Goal: Task Accomplishment & Management: Use online tool/utility

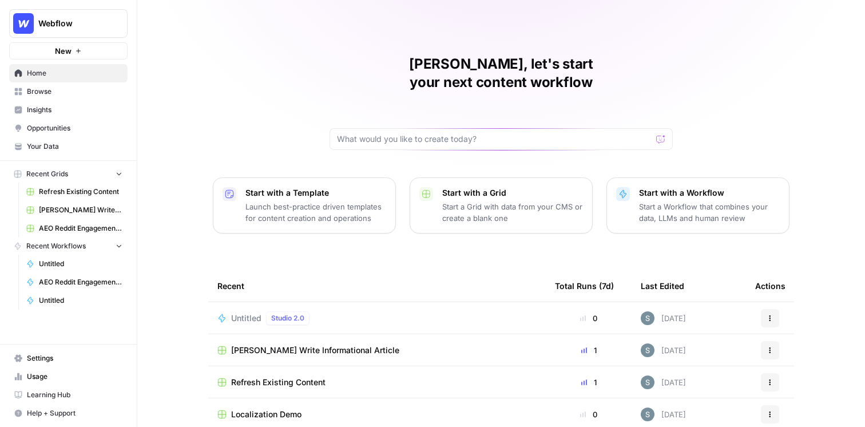
click at [82, 108] on span "Insights" at bounding box center [75, 110] width 96 height 10
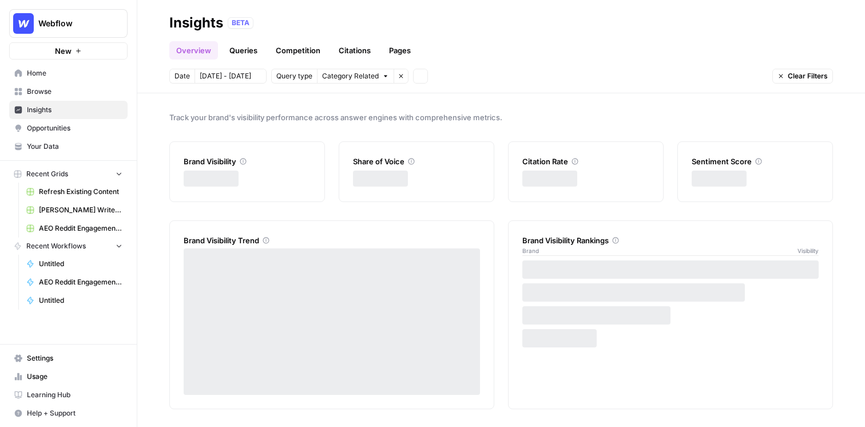
click at [85, 88] on span "Browse" at bounding box center [75, 91] width 96 height 10
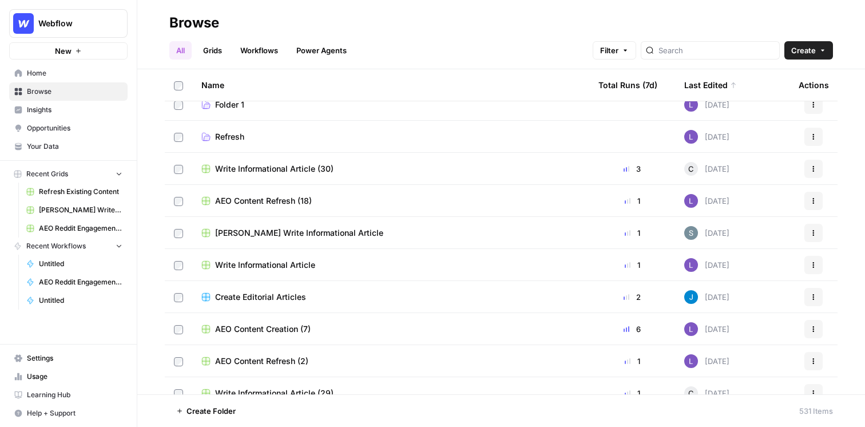
scroll to position [78, 0]
click at [59, 142] on span "Your Data" at bounding box center [75, 146] width 96 height 10
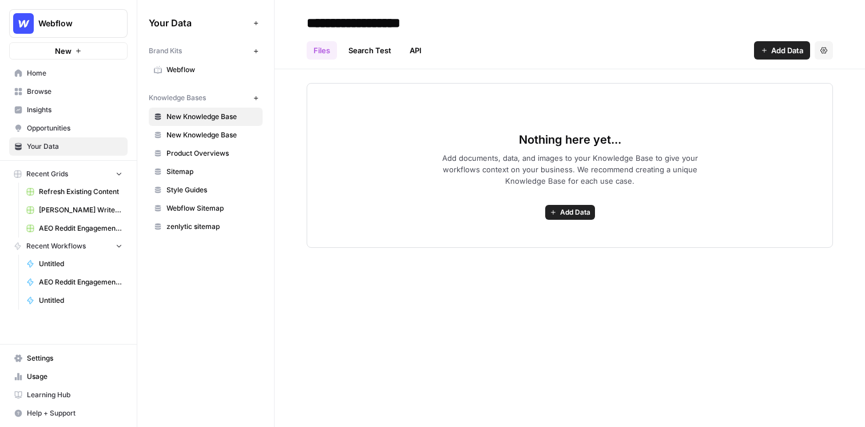
click at [210, 72] on span "Webflow" at bounding box center [211, 70] width 91 height 10
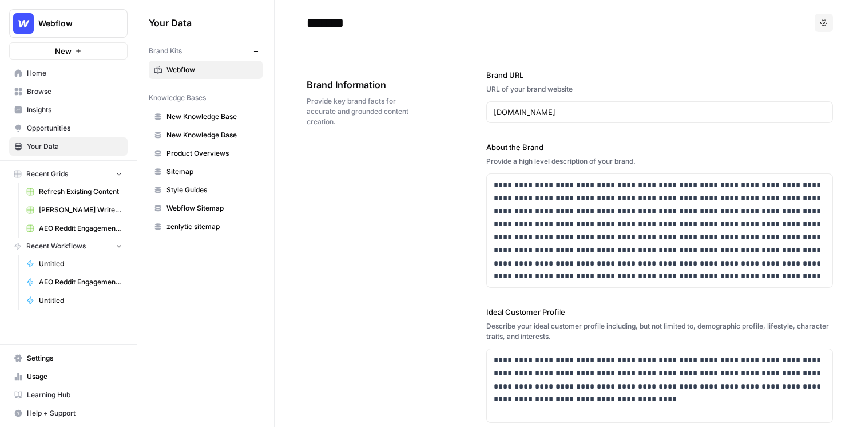
click at [63, 213] on span "[PERSON_NAME] Write Informational Article" at bounding box center [80, 210] width 83 height 10
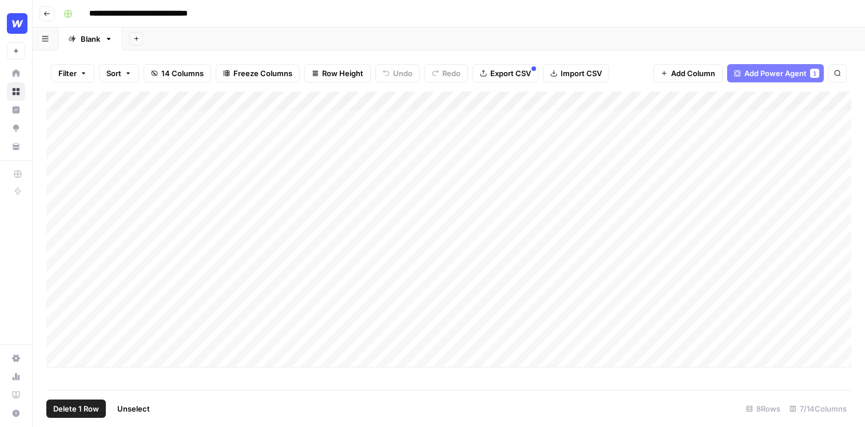
click at [61, 332] on div "Add Column" at bounding box center [448, 229] width 805 height 276
click at [70, 408] on span "Delete 1 Row" at bounding box center [76, 408] width 46 height 11
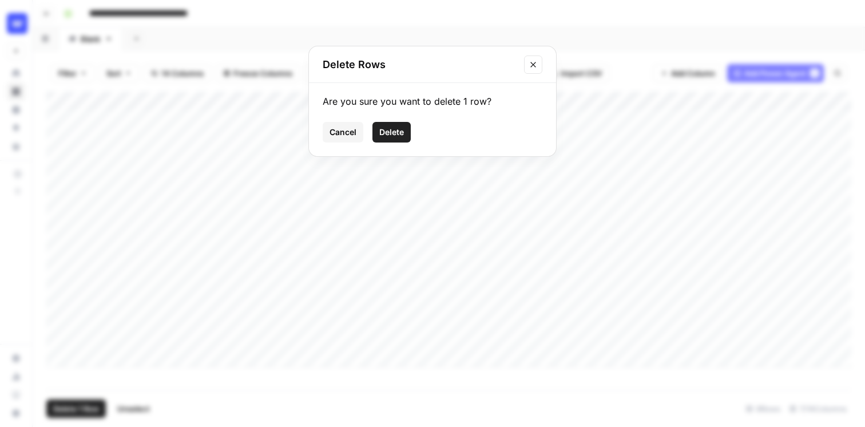
click at [391, 133] on span "Delete" at bounding box center [391, 131] width 25 height 11
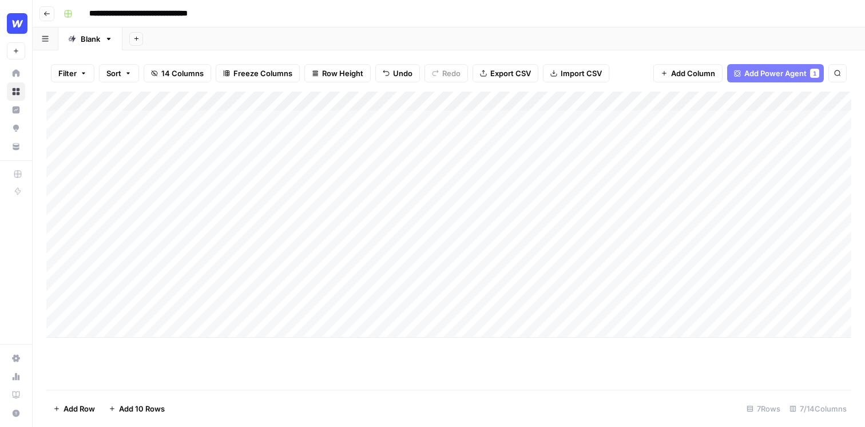
click at [156, 322] on div "Add Column" at bounding box center [448, 214] width 805 height 246
click at [142, 331] on textarea at bounding box center [177, 329] width 183 height 16
type textarea "**********"
click at [272, 384] on div "Add Column" at bounding box center [448, 240] width 805 height 298
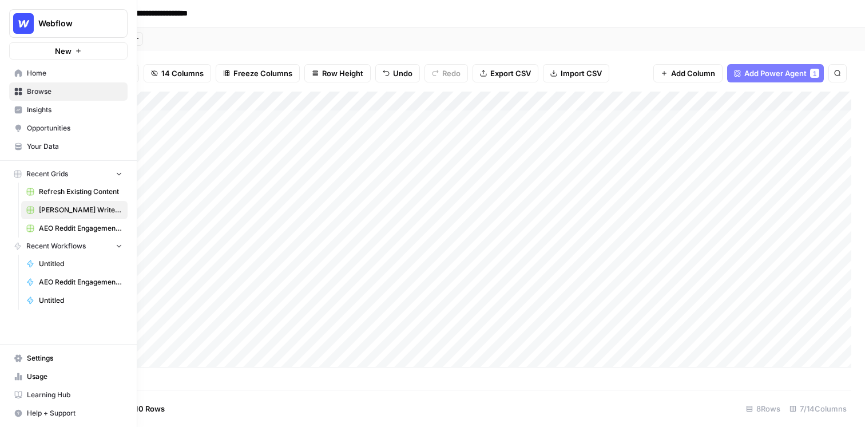
click at [37, 142] on span "Your Data" at bounding box center [75, 146] width 96 height 10
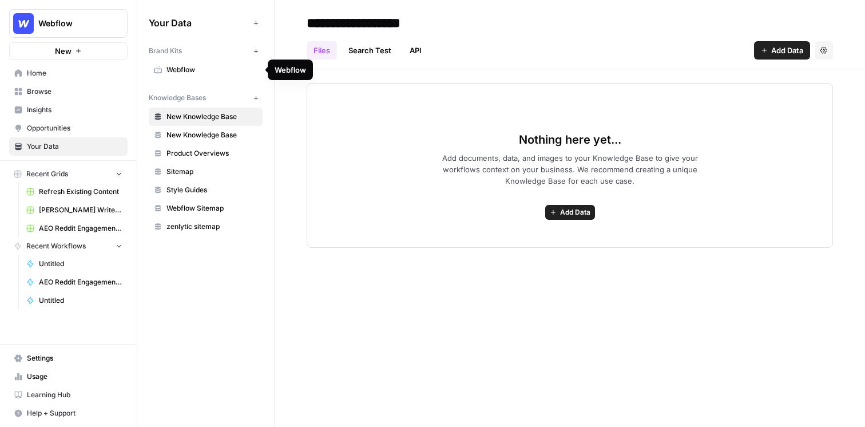
click at [220, 67] on span "Webflow" at bounding box center [211, 70] width 91 height 10
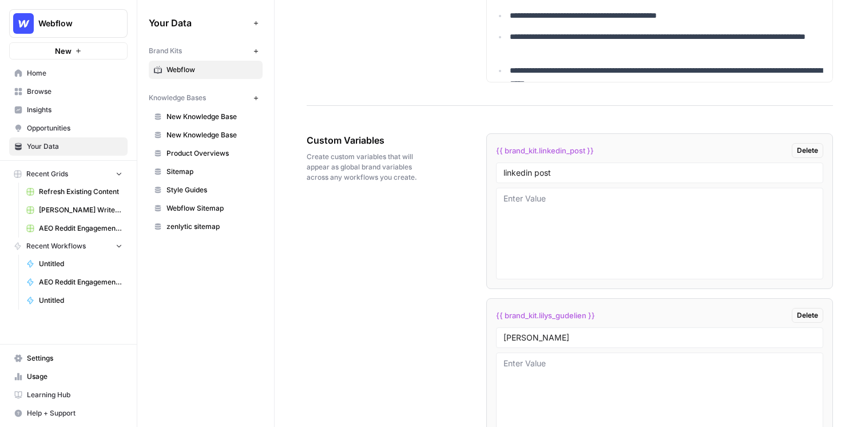
scroll to position [1810, 0]
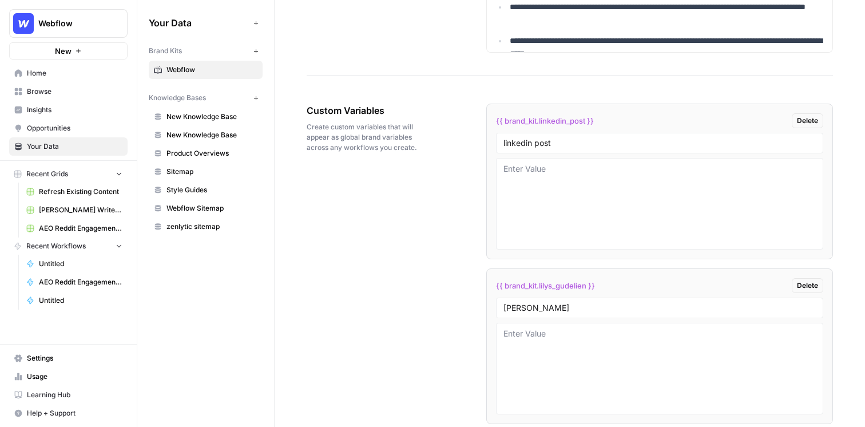
click at [212, 205] on span "Webflow Sitemap" at bounding box center [211, 208] width 91 height 10
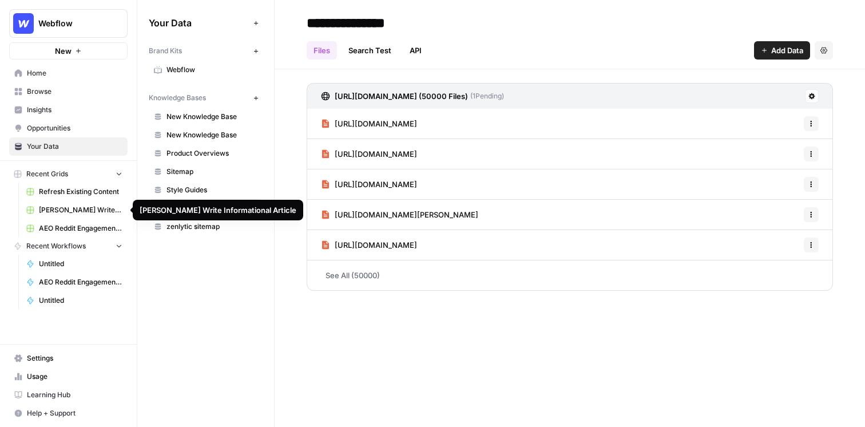
click at [91, 209] on span "[PERSON_NAME] Write Informational Article" at bounding box center [80, 210] width 83 height 10
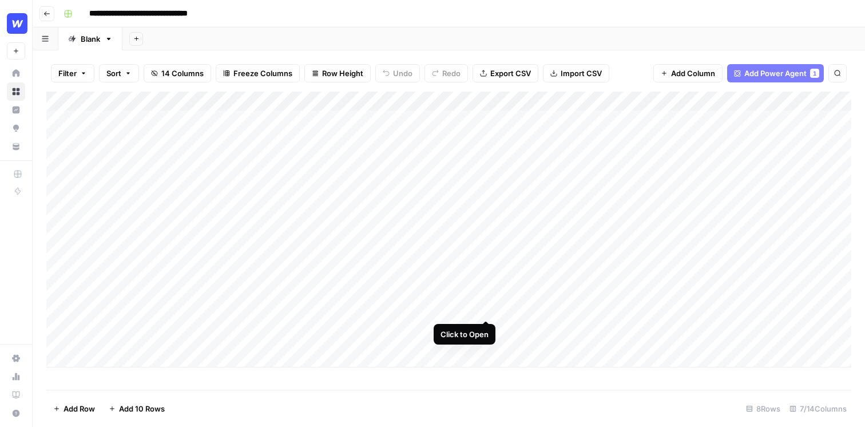
click at [486, 300] on div "Add Column" at bounding box center [448, 229] width 805 height 276
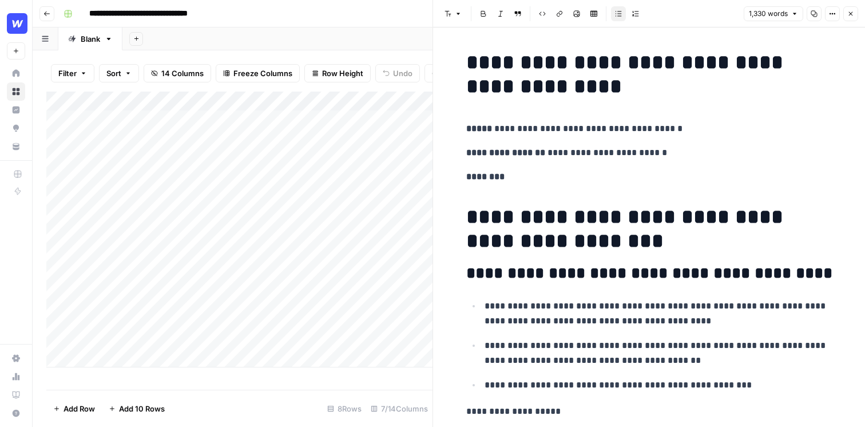
click at [552, 245] on h1 "**********" at bounding box center [649, 229] width 366 height 48
drag, startPoint x: 590, startPoint y: 273, endPoint x: 547, endPoint y: 267, distance: 43.3
click at [547, 267] on h2 "**********" at bounding box center [649, 273] width 366 height 18
click at [546, 305] on p "**********" at bounding box center [658, 314] width 348 height 30
click at [854, 13] on button "Close" at bounding box center [850, 13] width 15 height 15
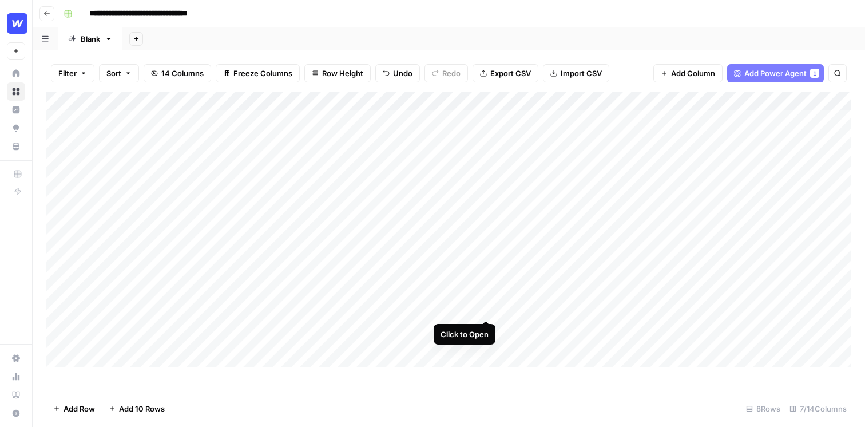
click at [486, 299] on div "Add Column" at bounding box center [448, 229] width 805 height 276
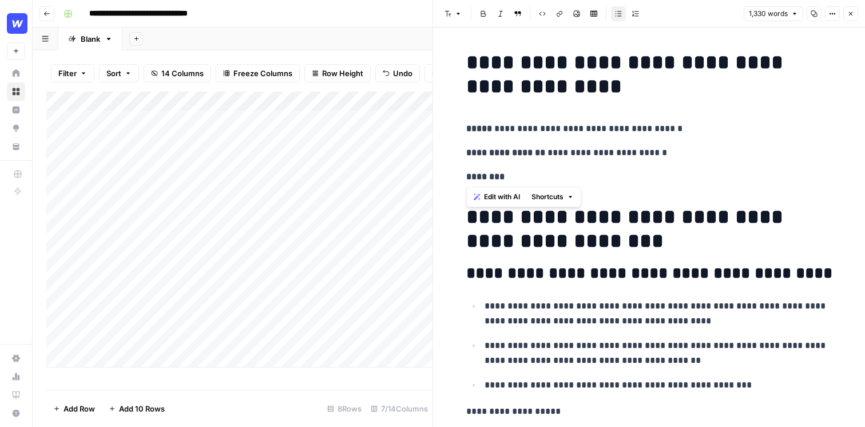
drag, startPoint x: 560, startPoint y: 177, endPoint x: 483, endPoint y: 162, distance: 78.6
click at [512, 195] on span "Edit with AI" at bounding box center [502, 197] width 36 height 10
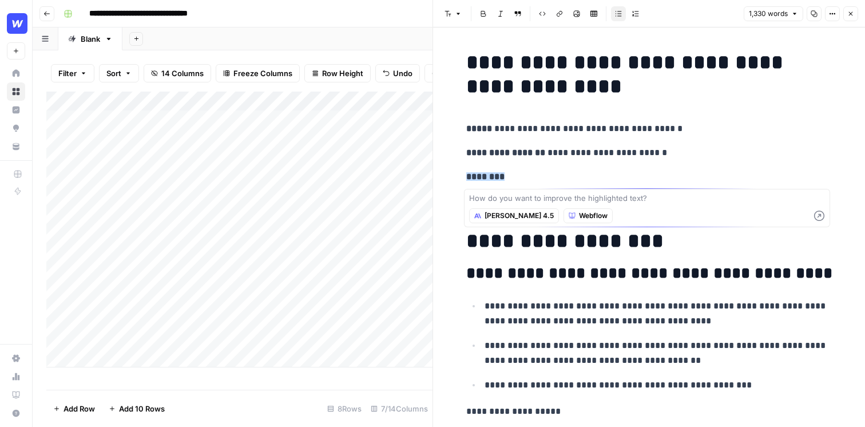
click at [532, 198] on textarea at bounding box center [647, 197] width 356 height 11
click at [548, 172] on p "********" at bounding box center [649, 176] width 366 height 15
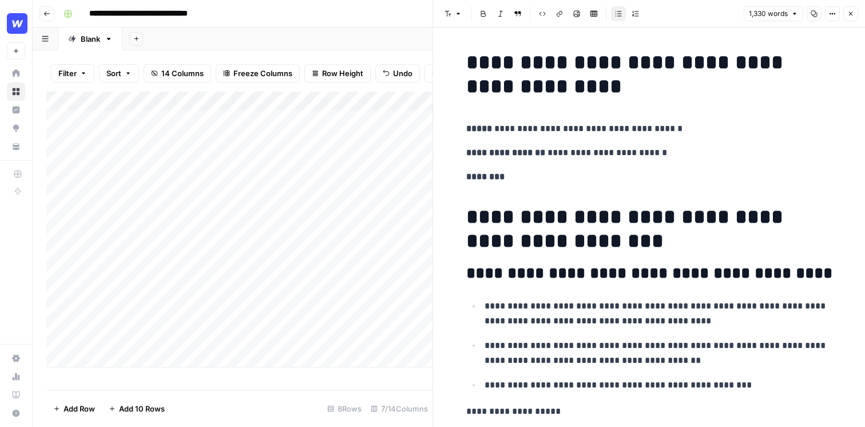
drag, startPoint x: 576, startPoint y: 158, endPoint x: 519, endPoint y: 154, distance: 56.8
click at [519, 154] on p "**********" at bounding box center [649, 152] width 366 height 15
click at [540, 170] on span "Edit with AI" at bounding box center [553, 173] width 36 height 10
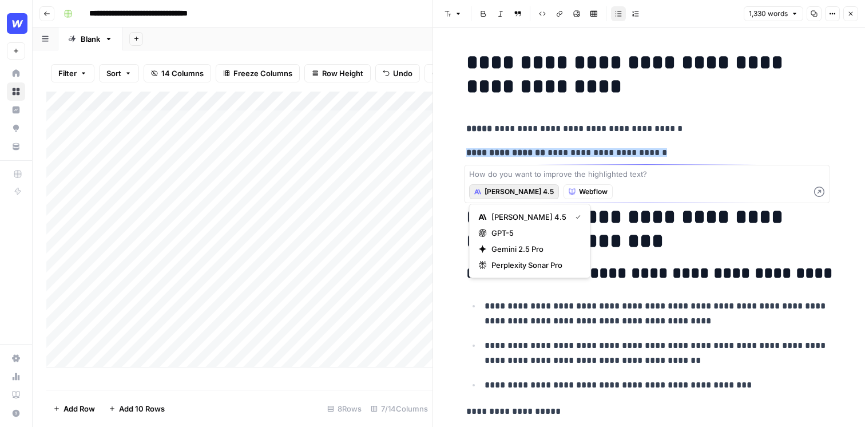
click at [519, 195] on span "Claude Sonnet 4.5" at bounding box center [518, 191] width 69 height 10
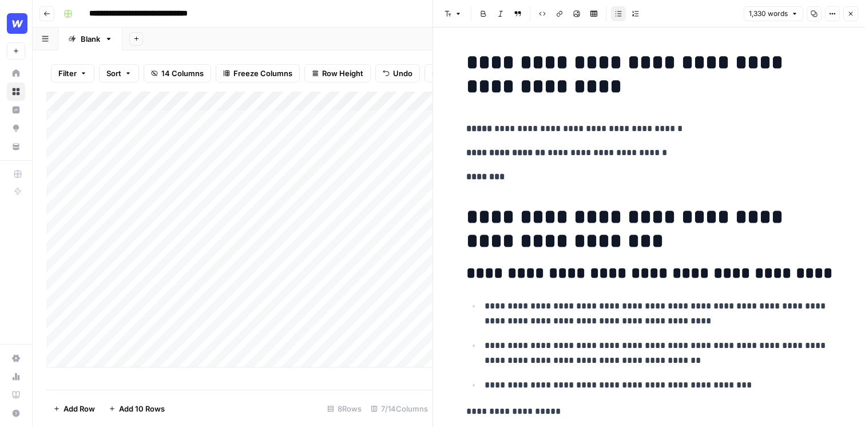
click at [645, 316] on p "**********" at bounding box center [658, 314] width 348 height 30
click at [854, 14] on button "Close" at bounding box center [850, 13] width 15 height 15
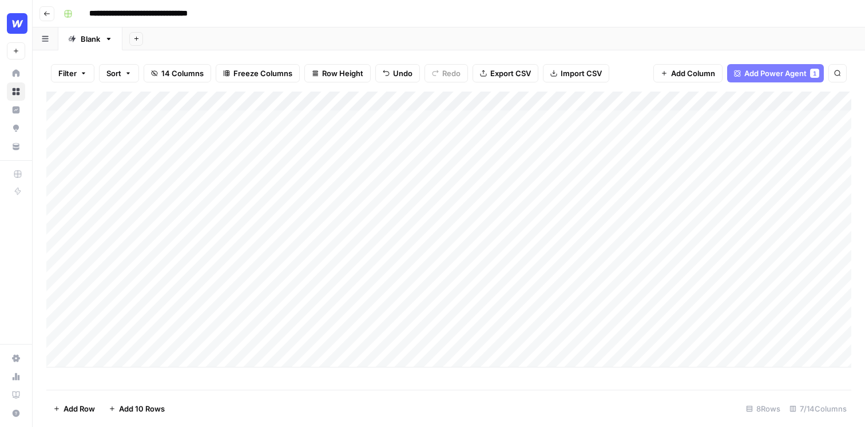
click at [763, 73] on span "Add Power Agent" at bounding box center [775, 72] width 62 height 11
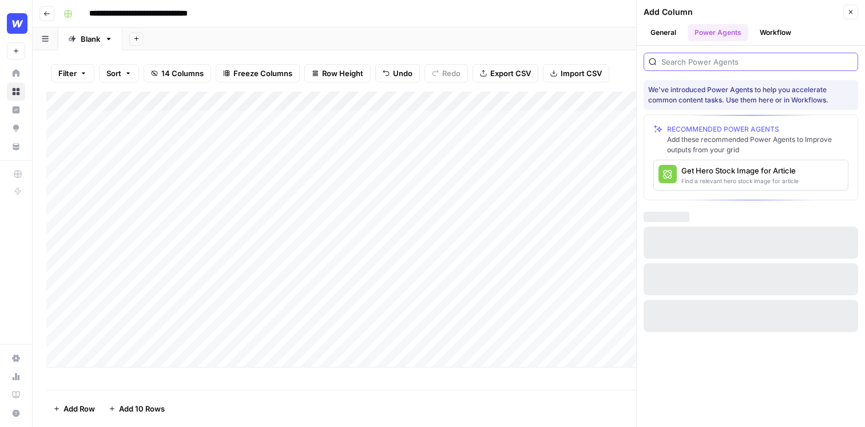
click at [747, 58] on input "search" at bounding box center [757, 61] width 192 height 11
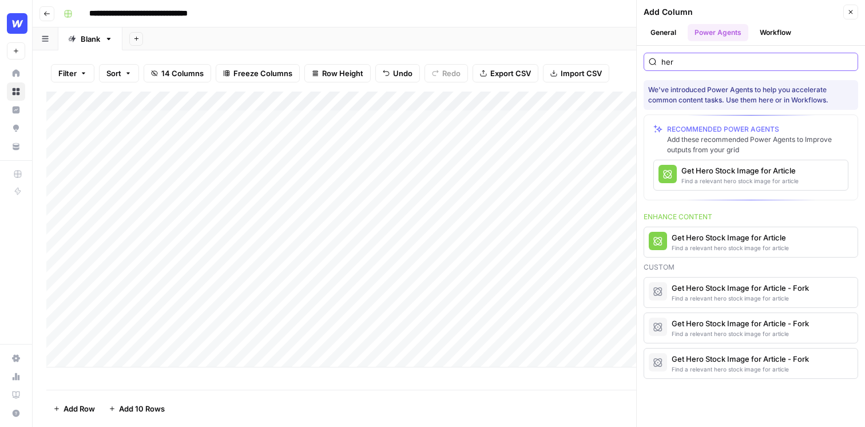
type input "hero"
click at [730, 67] on input "hero" at bounding box center [757, 61] width 192 height 11
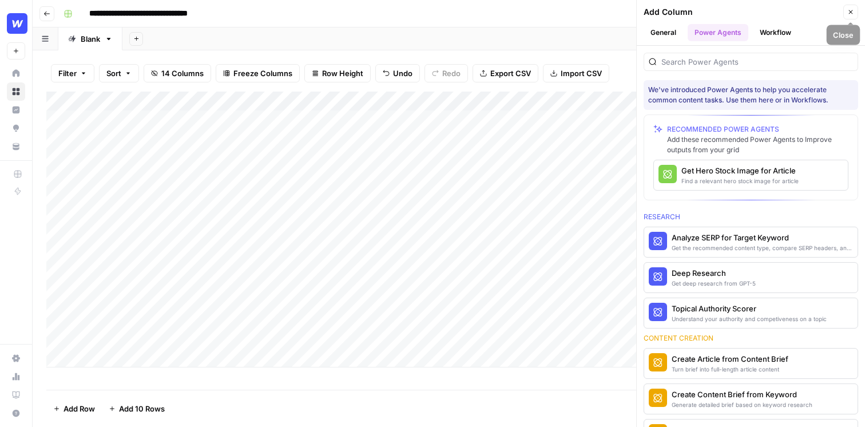
click at [848, 15] on icon "button" at bounding box center [850, 12] width 7 height 7
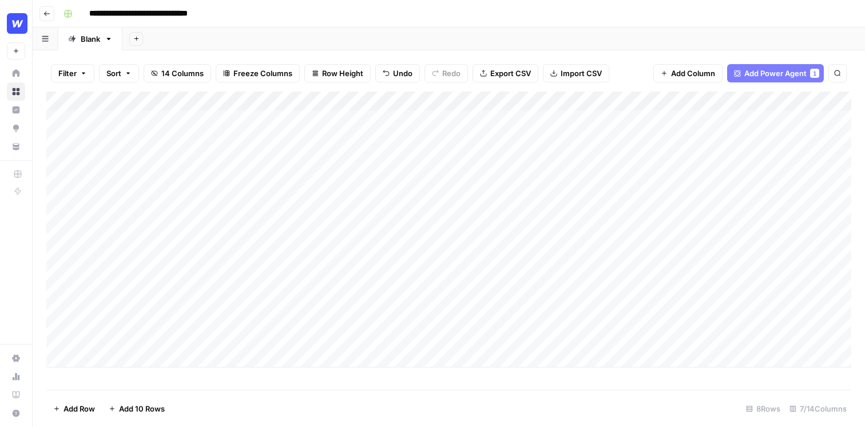
click at [323, 331] on div "Add Column" at bounding box center [448, 229] width 805 height 276
click at [385, 102] on div "Add Column" at bounding box center [448, 229] width 805 height 276
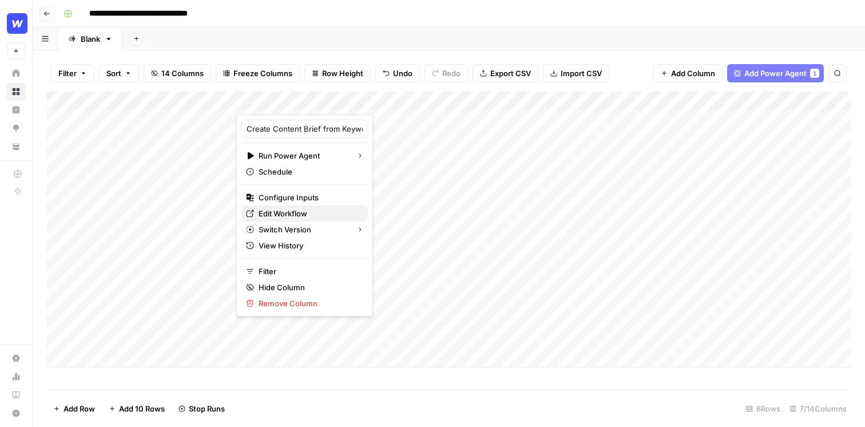
click at [302, 216] on span "Edit Workflow" at bounding box center [308, 213] width 100 height 11
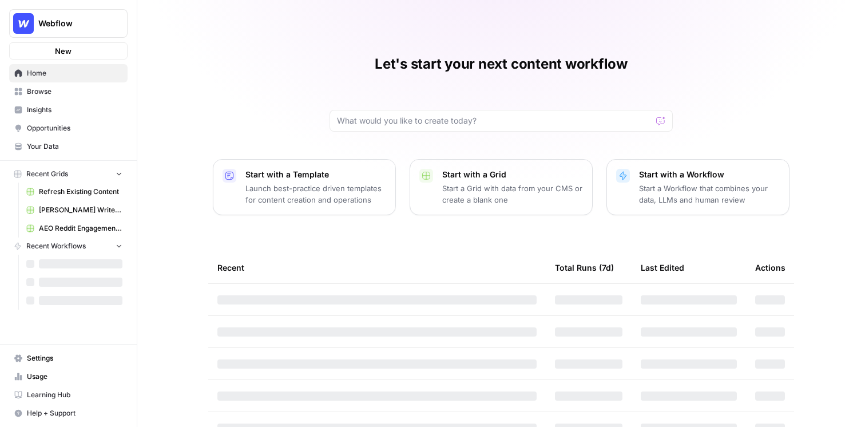
click at [64, 23] on span "Webflow" at bounding box center [72, 23] width 69 height 11
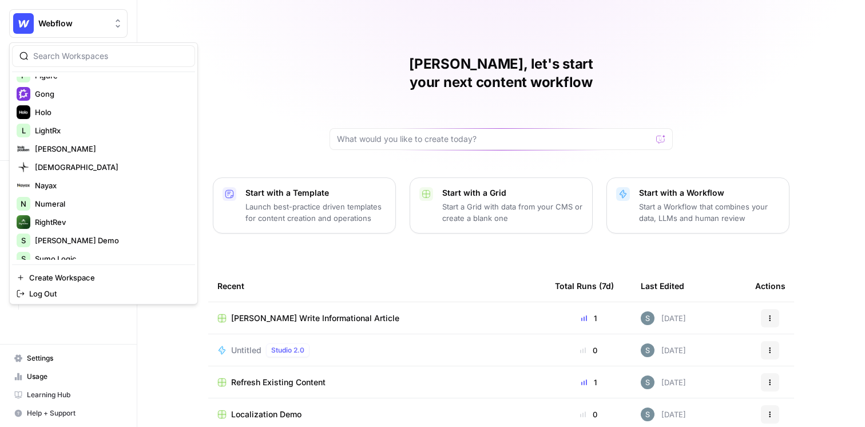
scroll to position [188, 0]
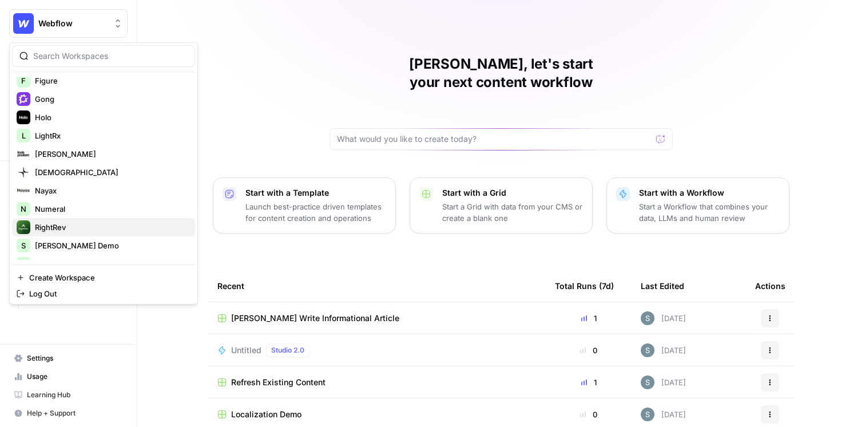
click at [58, 225] on span "RightRev" at bounding box center [110, 226] width 151 height 11
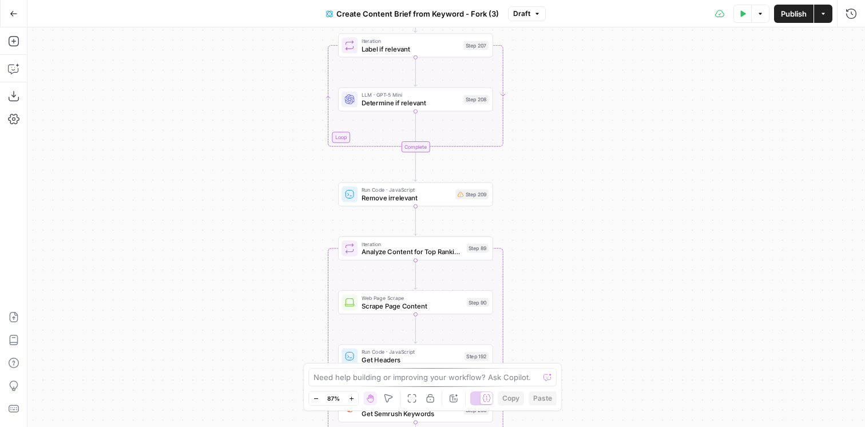
drag, startPoint x: 535, startPoint y: 143, endPoint x: 586, endPoint y: 376, distance: 238.2
click at [586, 376] on div "Workflow Input Settings Inputs Google Search Perform Google Search Step 51 Loop…" at bounding box center [445, 226] width 837 height 399
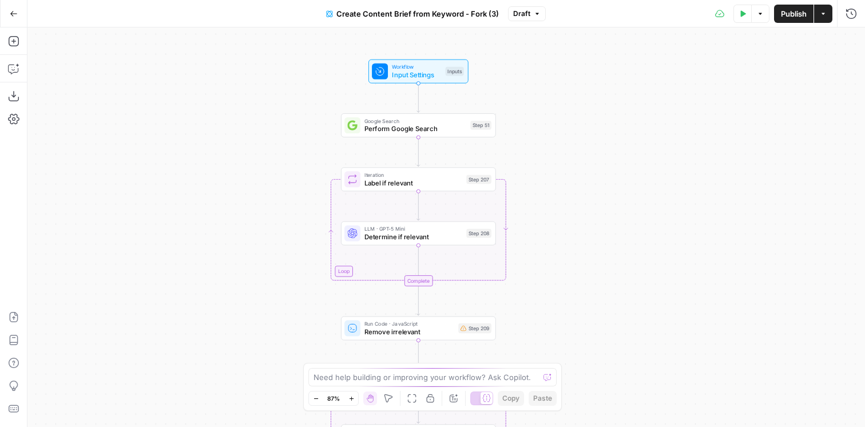
drag, startPoint x: 572, startPoint y: 201, endPoint x: 575, endPoint y: 335, distance: 133.8
click at [575, 335] on div "Workflow Input Settings Inputs Google Search Perform Google Search Step 51 Loop…" at bounding box center [445, 226] width 837 height 399
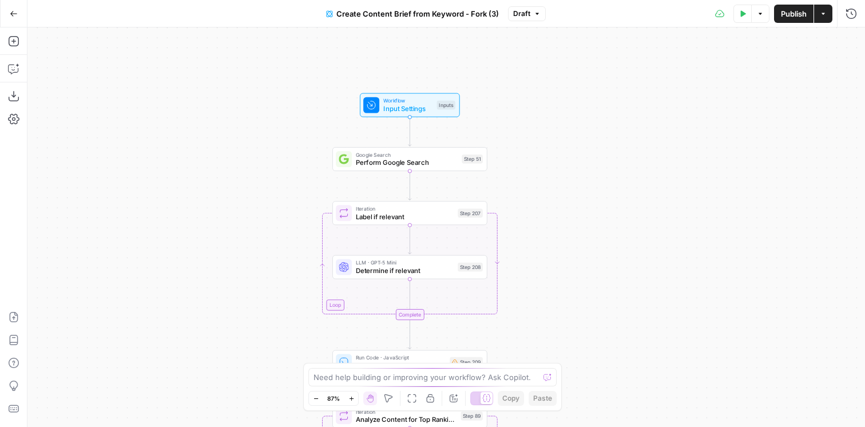
drag, startPoint x: 546, startPoint y: 135, endPoint x: 538, endPoint y: 168, distance: 34.3
click at [538, 168] on div "Workflow Input Settings Inputs Google Search Perform Google Search Step 51 Loop…" at bounding box center [445, 226] width 837 height 399
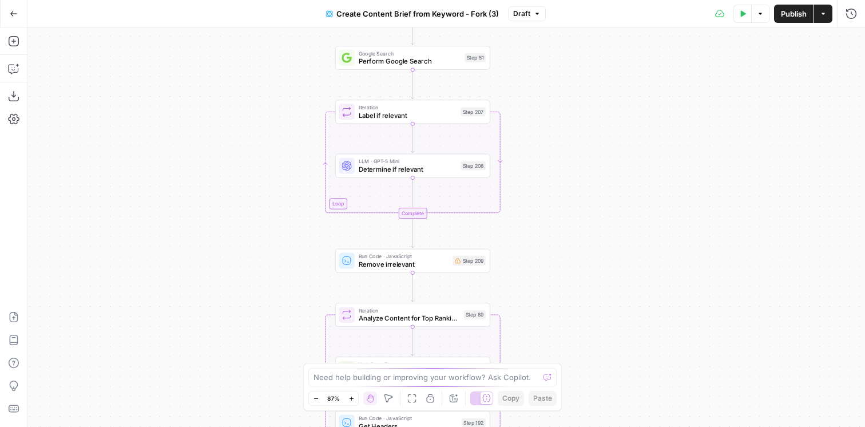
drag, startPoint x: 580, startPoint y: 254, endPoint x: 583, endPoint y: 153, distance: 100.7
click at [583, 153] on div "Workflow Input Settings Inputs Google Search Perform Google Search Step 51 Loop…" at bounding box center [445, 226] width 837 height 399
click at [454, 168] on span "Determine if relevant" at bounding box center [408, 169] width 98 height 10
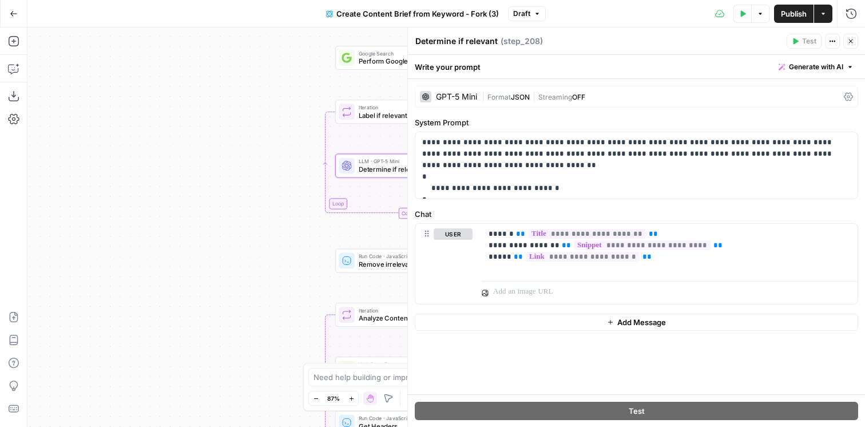
click at [849, 41] on icon "button" at bounding box center [850, 41] width 7 height 7
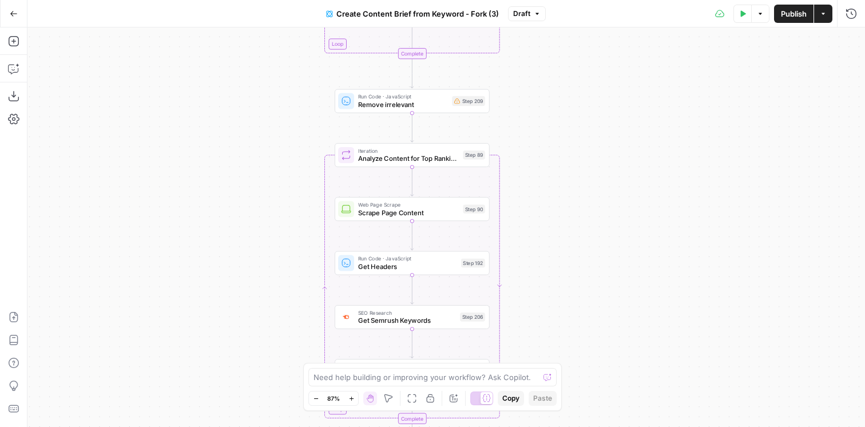
drag, startPoint x: 587, startPoint y: 236, endPoint x: 585, endPoint y: 65, distance: 171.6
click at [585, 65] on div "Workflow Input Settings Inputs Google Search Perform Google Search Step 51 Loop…" at bounding box center [445, 226] width 837 height 399
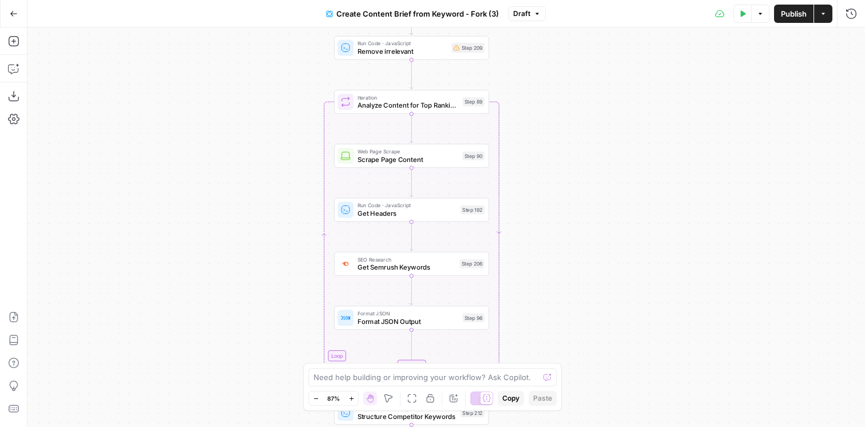
drag, startPoint x: 577, startPoint y: 178, endPoint x: 578, endPoint y: 137, distance: 41.2
click at [578, 137] on div "Workflow Input Settings Inputs Google Search Perform Google Search Step 51 Loop…" at bounding box center [445, 226] width 837 height 399
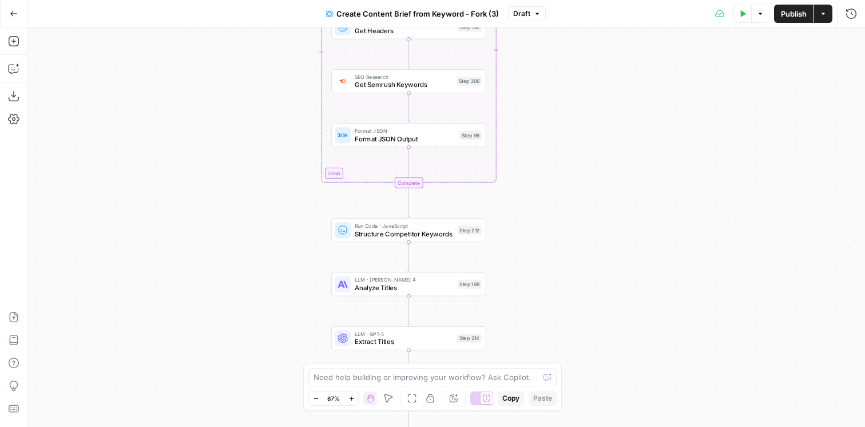
drag, startPoint x: 645, startPoint y: 289, endPoint x: 641, endPoint y: 104, distance: 185.3
click at [641, 104] on div "Workflow Input Settings Inputs Google Search Perform Google Search Step 51 Loop…" at bounding box center [445, 226] width 837 height 399
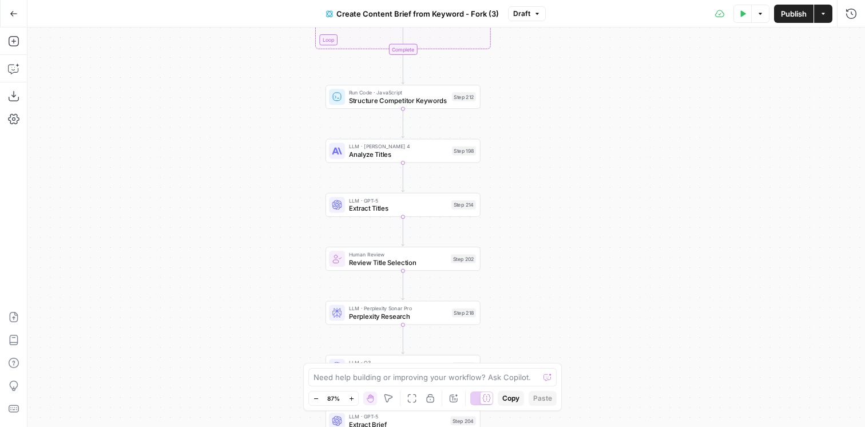
drag, startPoint x: 622, startPoint y: 321, endPoint x: 618, endPoint y: 190, distance: 130.5
click at [618, 190] on div "Workflow Input Settings Inputs Google Search Perform Google Search Step 51 Loop…" at bounding box center [445, 226] width 837 height 399
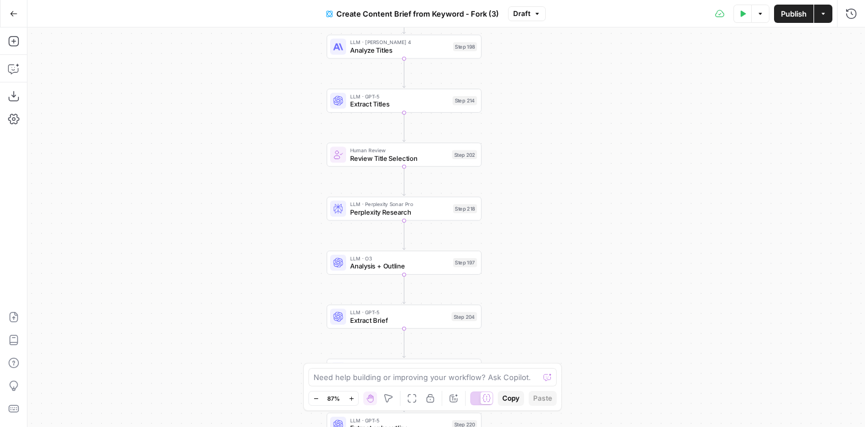
drag, startPoint x: 555, startPoint y: 288, endPoint x: 556, endPoint y: 184, distance: 104.1
click at [556, 184] on div "Workflow Input Settings Inputs Google Search Perform Google Search Step 51 Loop…" at bounding box center [445, 226] width 837 height 399
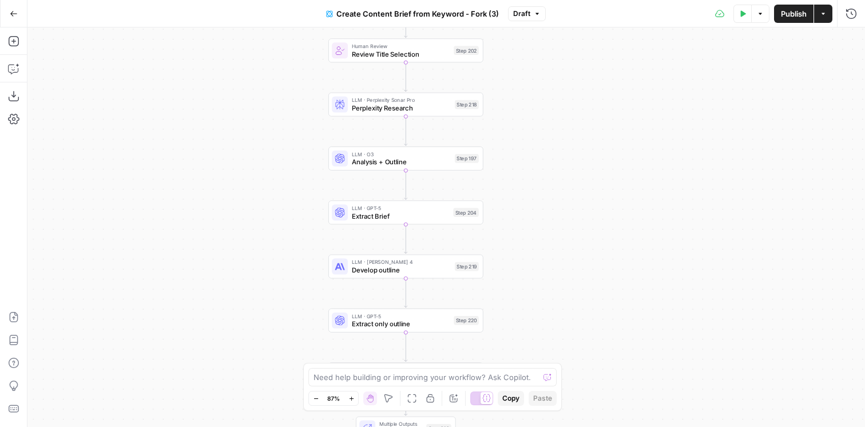
drag, startPoint x: 584, startPoint y: 275, endPoint x: 586, endPoint y: 171, distance: 104.1
click at [586, 171] on div "Workflow Input Settings Inputs Google Search Perform Google Search Step 51 Loop…" at bounding box center [445, 226] width 837 height 399
click at [405, 162] on span "Analysis + Outline" at bounding box center [401, 162] width 99 height 10
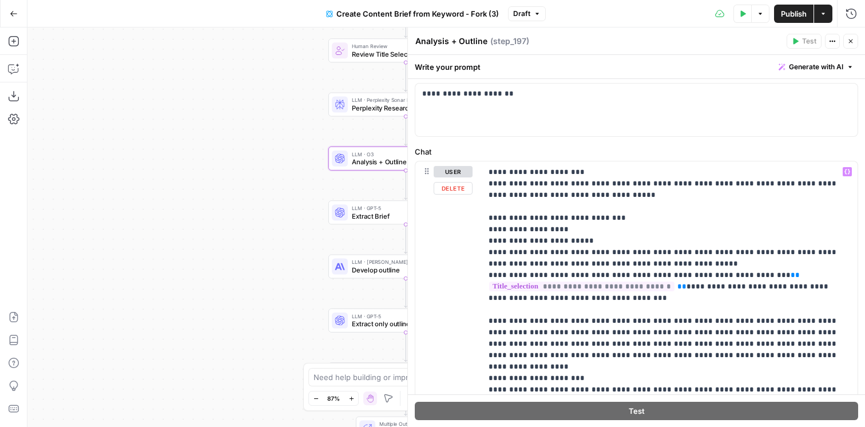
scroll to position [746, 0]
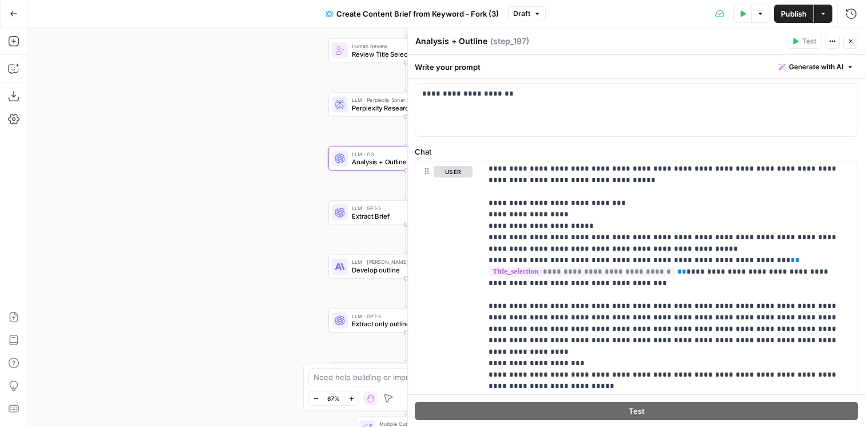
click at [849, 43] on icon "button" at bounding box center [850, 41] width 7 height 7
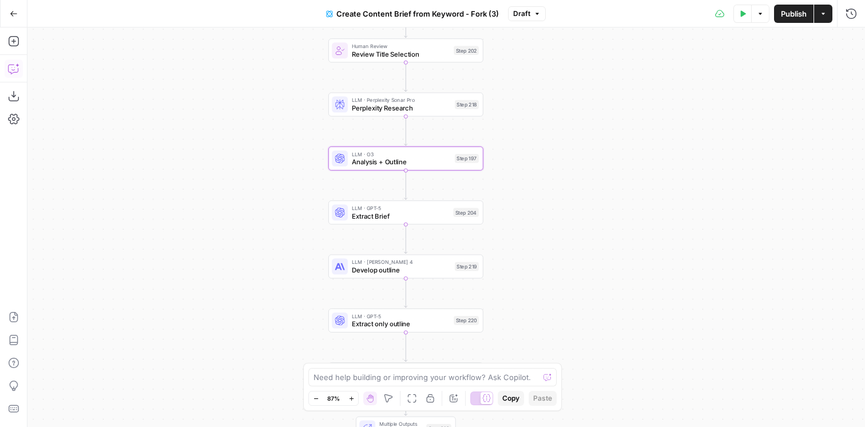
click at [12, 71] on icon "button" at bounding box center [13, 68] width 11 height 11
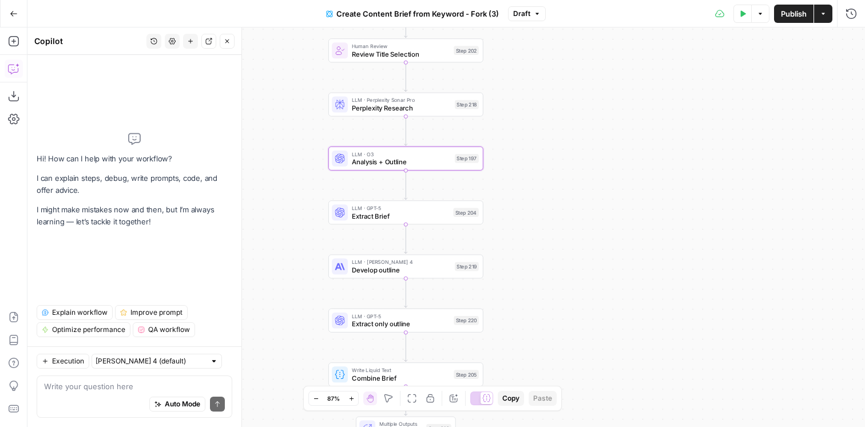
click at [229, 41] on icon "button" at bounding box center [227, 41] width 7 height 7
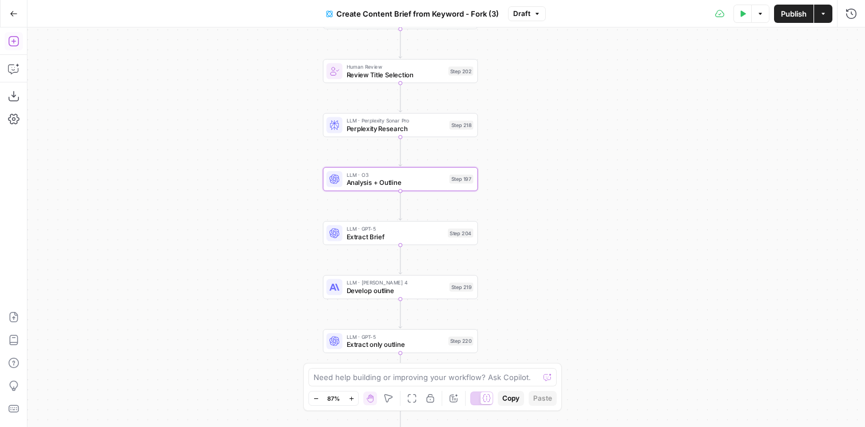
click at [17, 36] on icon "button" at bounding box center [13, 40] width 11 height 11
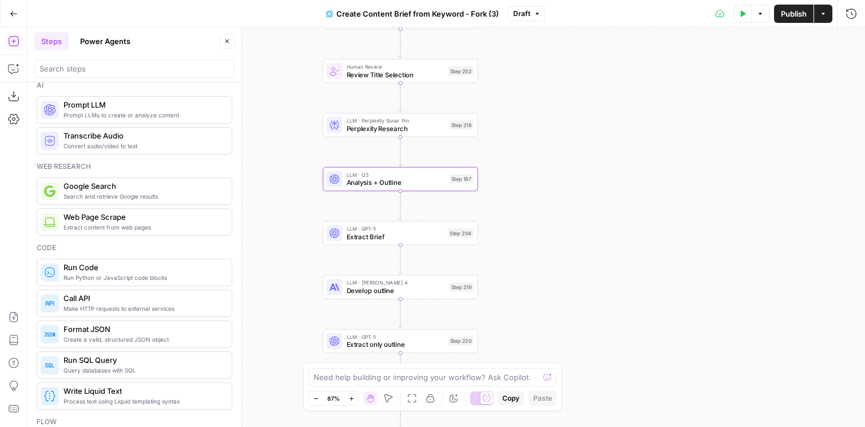
scroll to position [0, 0]
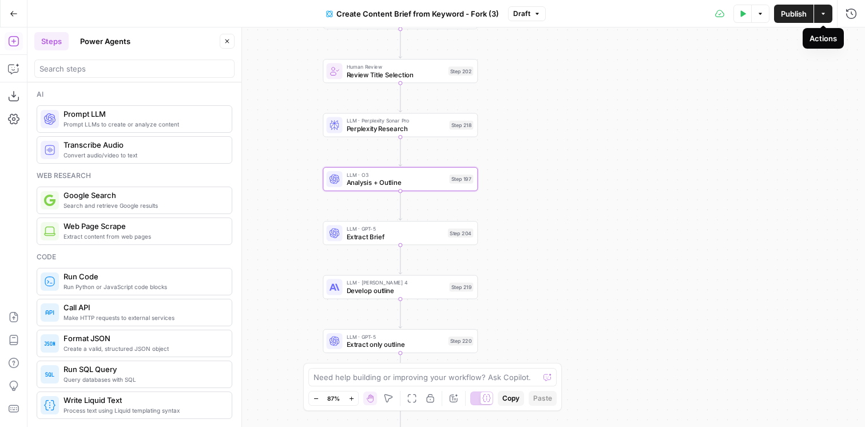
click at [824, 14] on icon "button" at bounding box center [822, 13] width 7 height 7
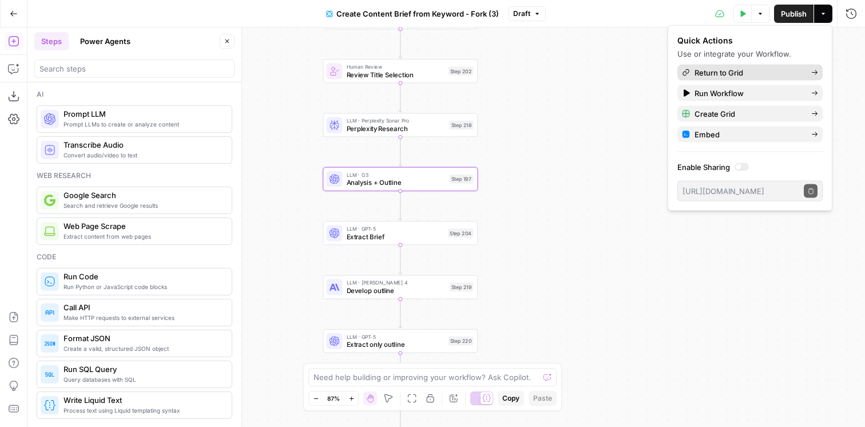
click at [772, 78] on span "Return to Grid" at bounding box center [748, 72] width 108 height 11
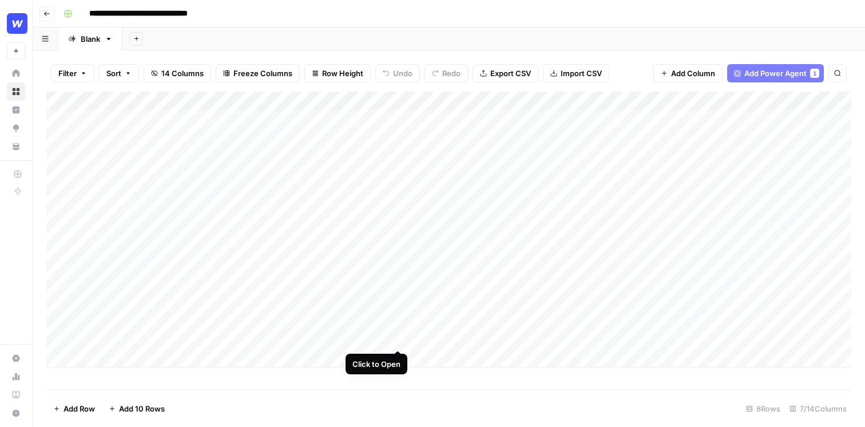
click at [398, 326] on div "Add Column" at bounding box center [448, 229] width 805 height 276
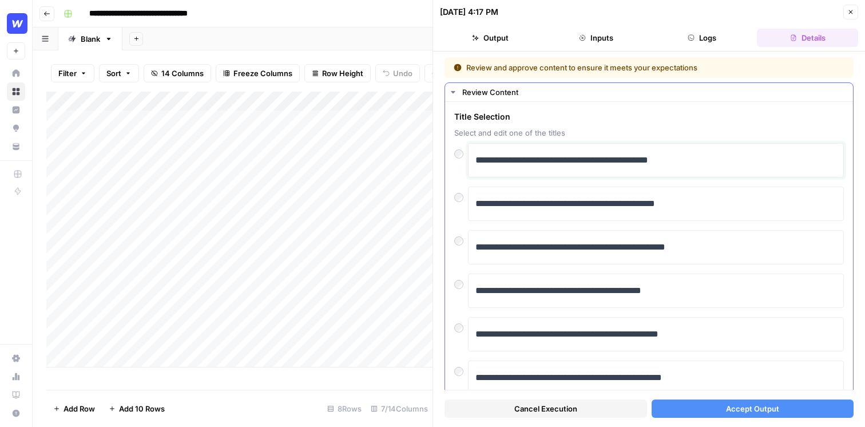
click at [707, 157] on p "**********" at bounding box center [655, 160] width 361 height 15
click at [759, 409] on span "Accept Output" at bounding box center [752, 408] width 53 height 11
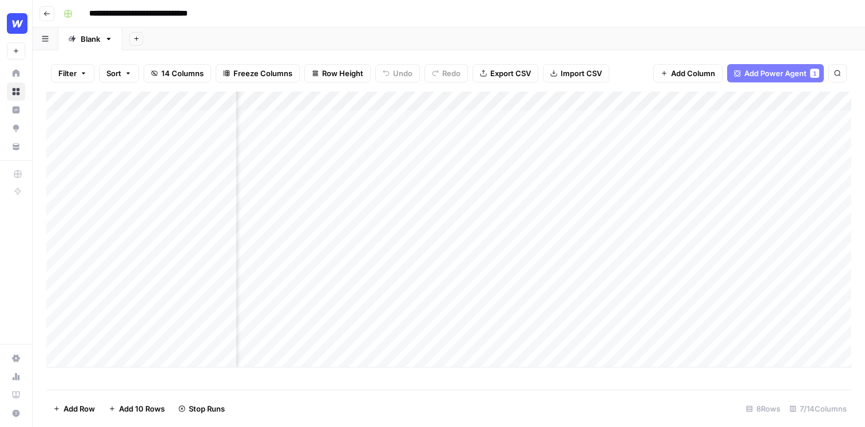
scroll to position [0, 133]
click at [617, 297] on div "Add Column" at bounding box center [448, 229] width 805 height 276
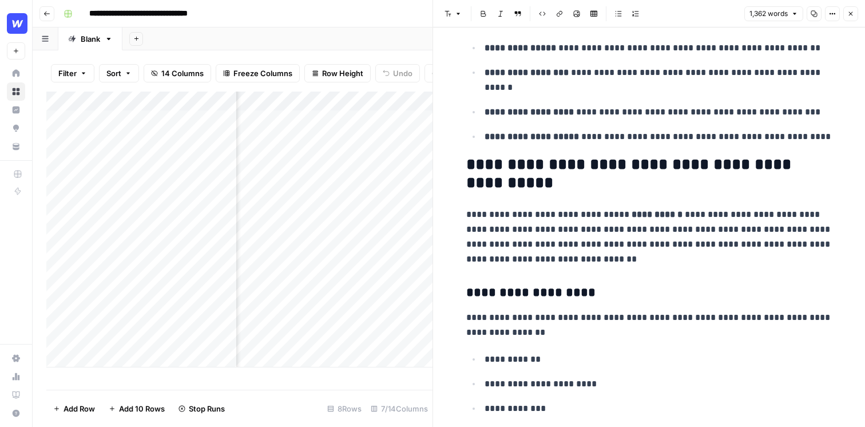
scroll to position [424, 0]
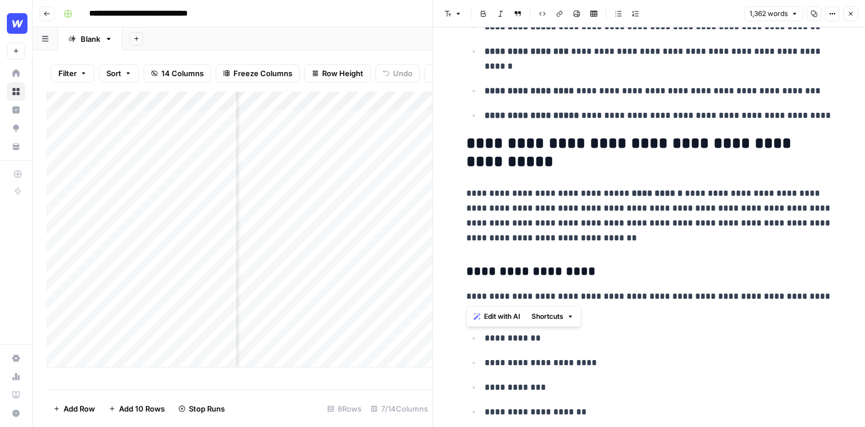
drag, startPoint x: 638, startPoint y: 288, endPoint x: 515, endPoint y: 183, distance: 162.3
click at [552, 236] on p "**********" at bounding box center [649, 215] width 366 height 59
click at [848, 13] on icon "button" at bounding box center [850, 13] width 7 height 7
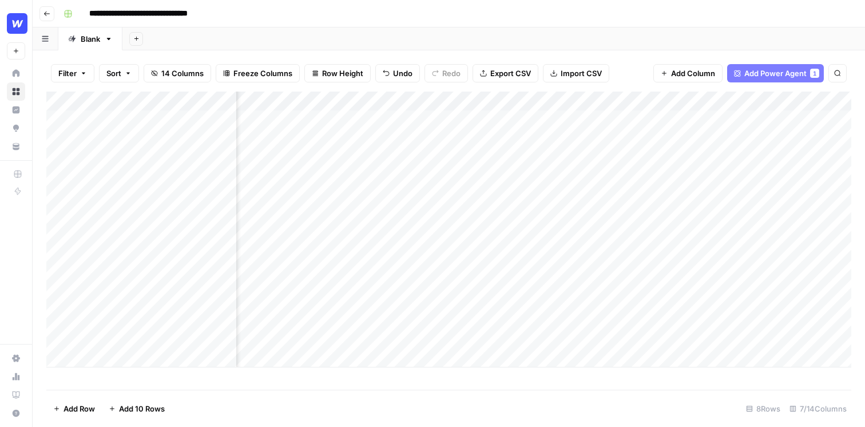
click at [396, 47] on div "Add Sheet" at bounding box center [493, 38] width 742 height 23
click at [383, 98] on div "Add Column" at bounding box center [448, 229] width 805 height 276
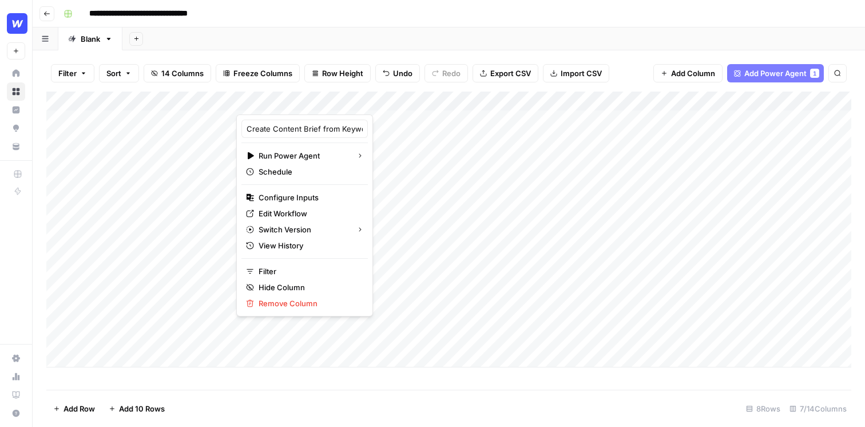
click at [281, 214] on span "Edit Workflow" at bounding box center [308, 213] width 100 height 11
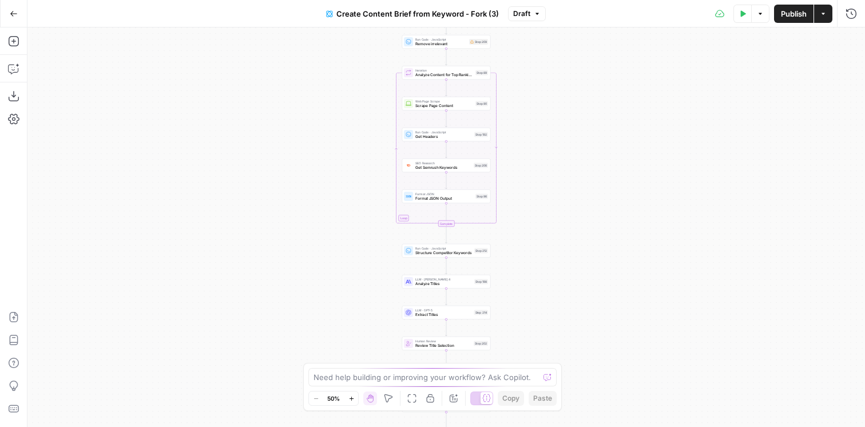
click at [14, 49] on button "Add Steps" at bounding box center [14, 41] width 18 height 18
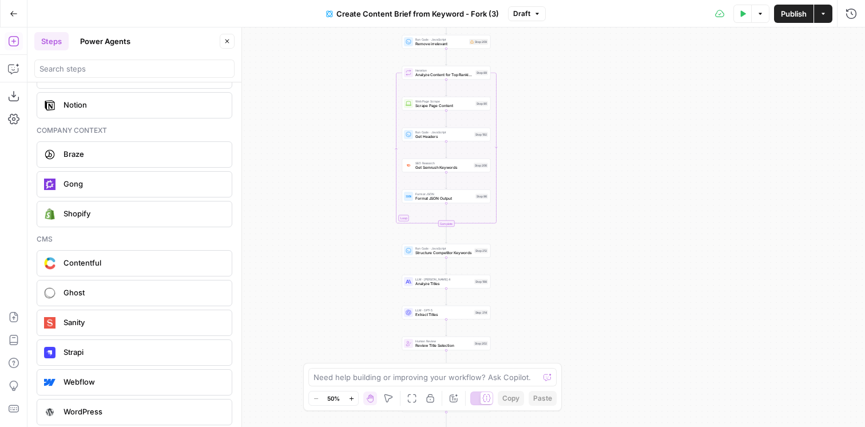
scroll to position [2333, 0]
click at [821, 13] on icon "button" at bounding box center [822, 13] width 7 height 7
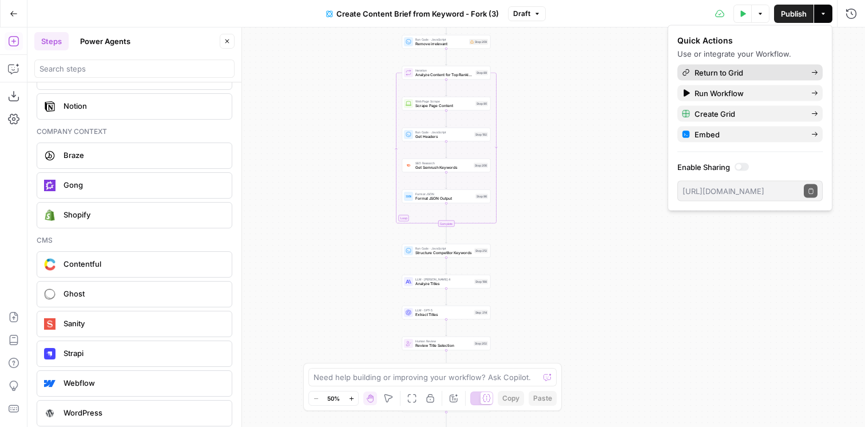
click at [760, 68] on span "Return to Grid" at bounding box center [748, 72] width 108 height 11
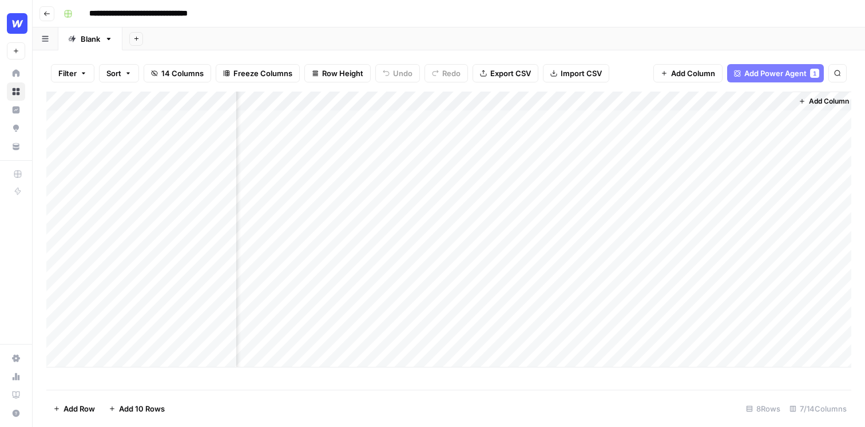
scroll to position [0, 289]
